Goal: Book appointment/travel/reservation

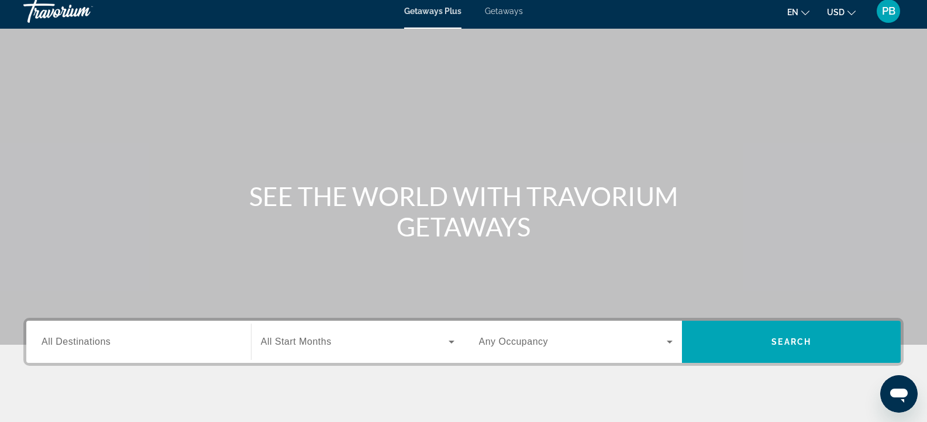
scroll to position [6, 0]
click at [80, 336] on input "Destination All Destinations" at bounding box center [139, 343] width 194 height 14
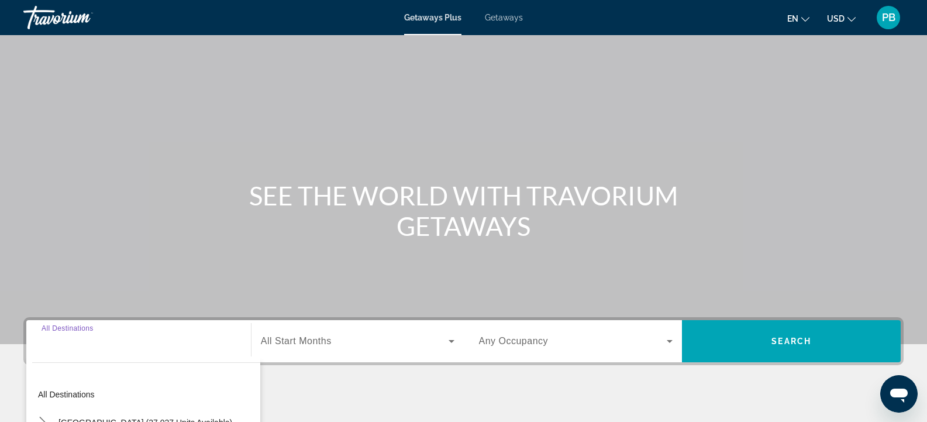
scroll to position [211, 0]
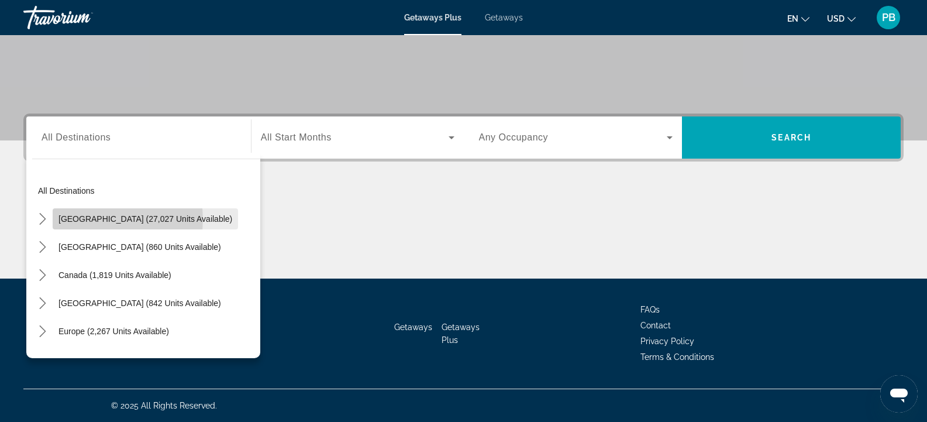
click at [104, 219] on span "[GEOGRAPHIC_DATA] (27,027 units available)" at bounding box center [145, 218] width 174 height 9
type input "**********"
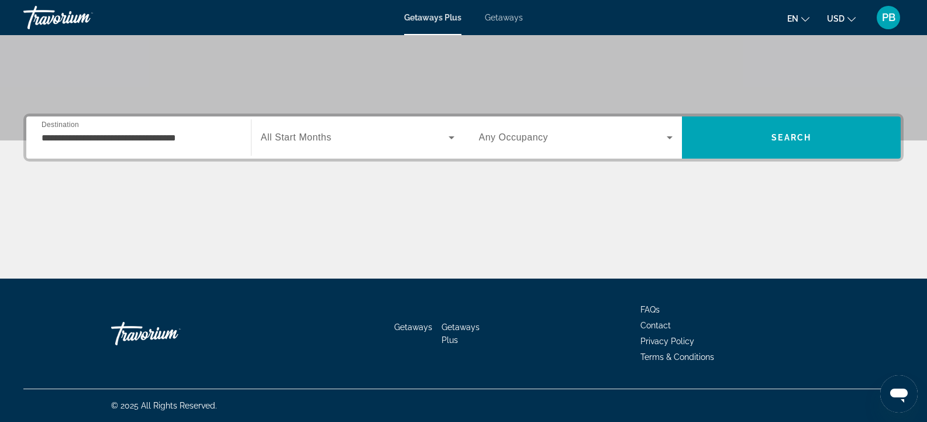
click at [288, 129] on div "Search widget" at bounding box center [358, 137] width 194 height 33
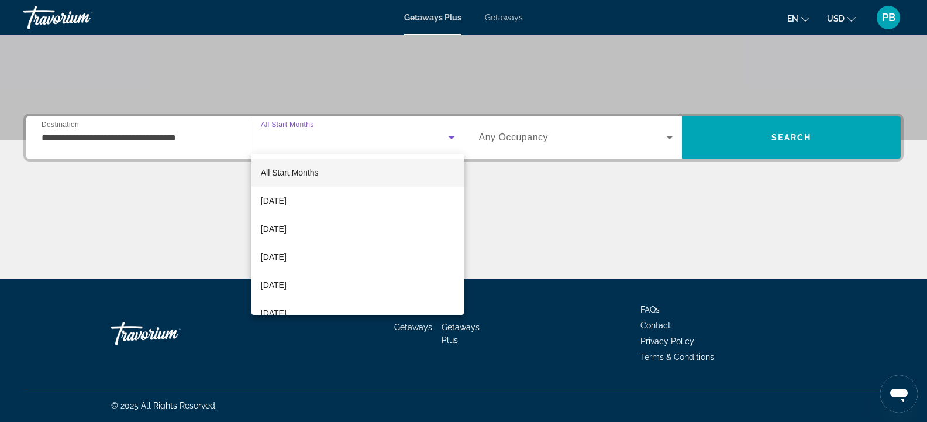
click at [533, 130] on div at bounding box center [463, 211] width 927 height 422
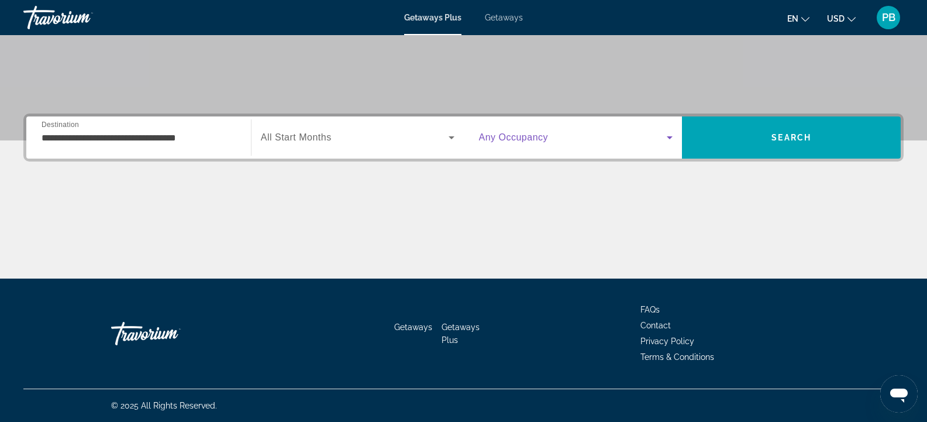
click at [584, 143] on span "Search widget" at bounding box center [573, 137] width 188 height 14
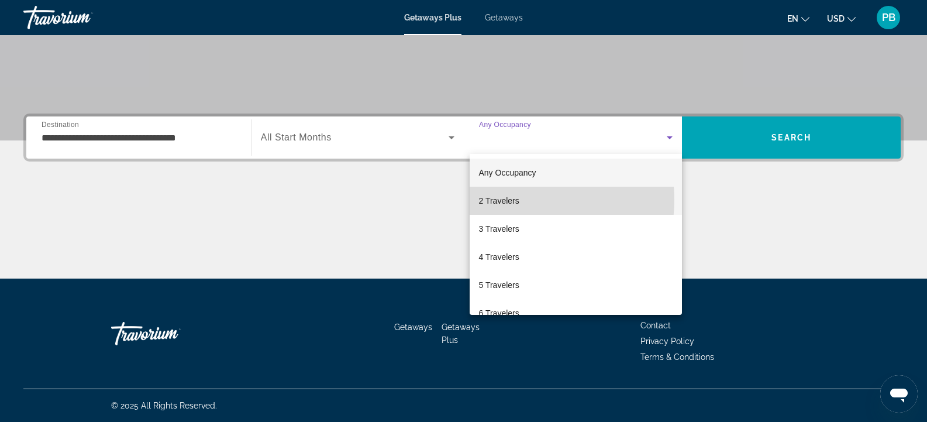
click at [515, 199] on span "2 Travelers" at bounding box center [499, 201] width 40 height 14
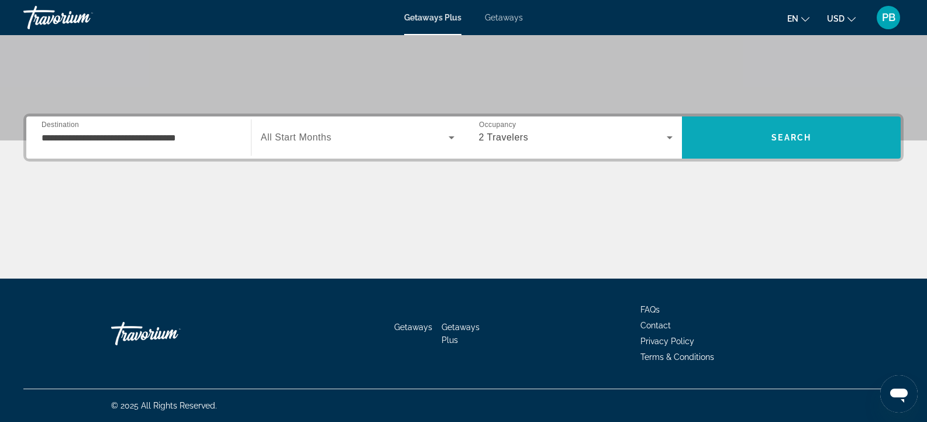
click at [805, 130] on span "Search" at bounding box center [791, 137] width 219 height 28
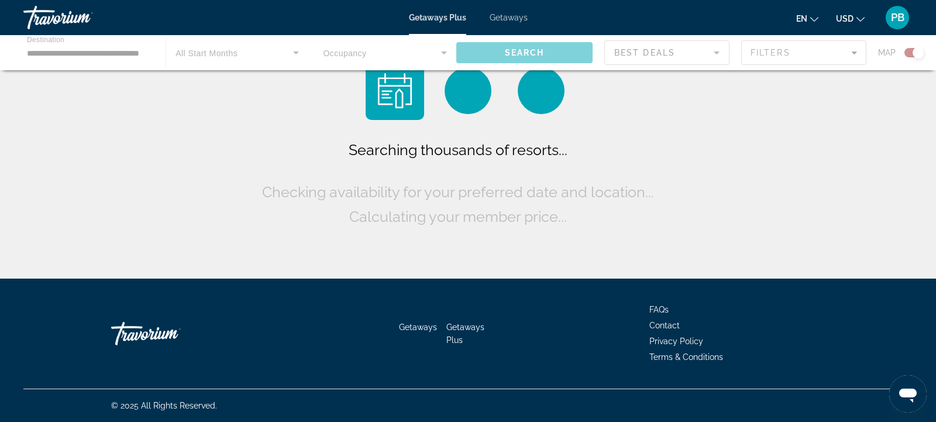
click at [807, 133] on div "Searching thousands of resorts... Checking availability for your preferred date…" at bounding box center [468, 142] width 936 height 284
